Goal: Task Accomplishment & Management: Manage account settings

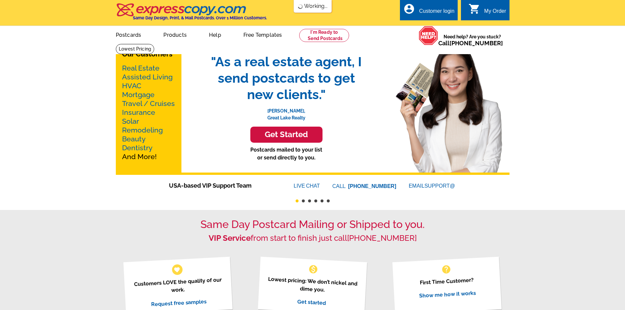
click at [434, 10] on div "Customer login" at bounding box center [436, 12] width 35 height 9
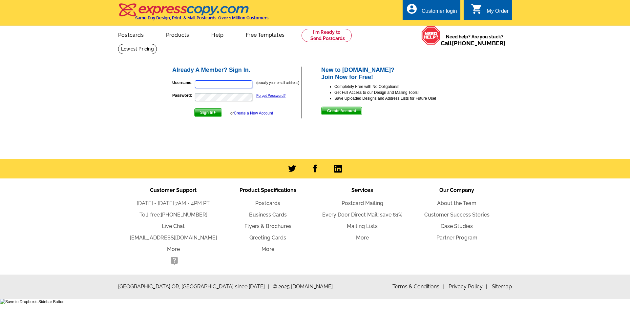
click at [222, 85] on input "Username:" at bounding box center [223, 84] width 57 height 8
type input "[EMAIL_ADDRESS][DOMAIN_NAME]"
click at [202, 113] on span "Sign In" at bounding box center [208, 113] width 27 height 8
